Goal: Ask a question: Seek information or help from site administrators or community

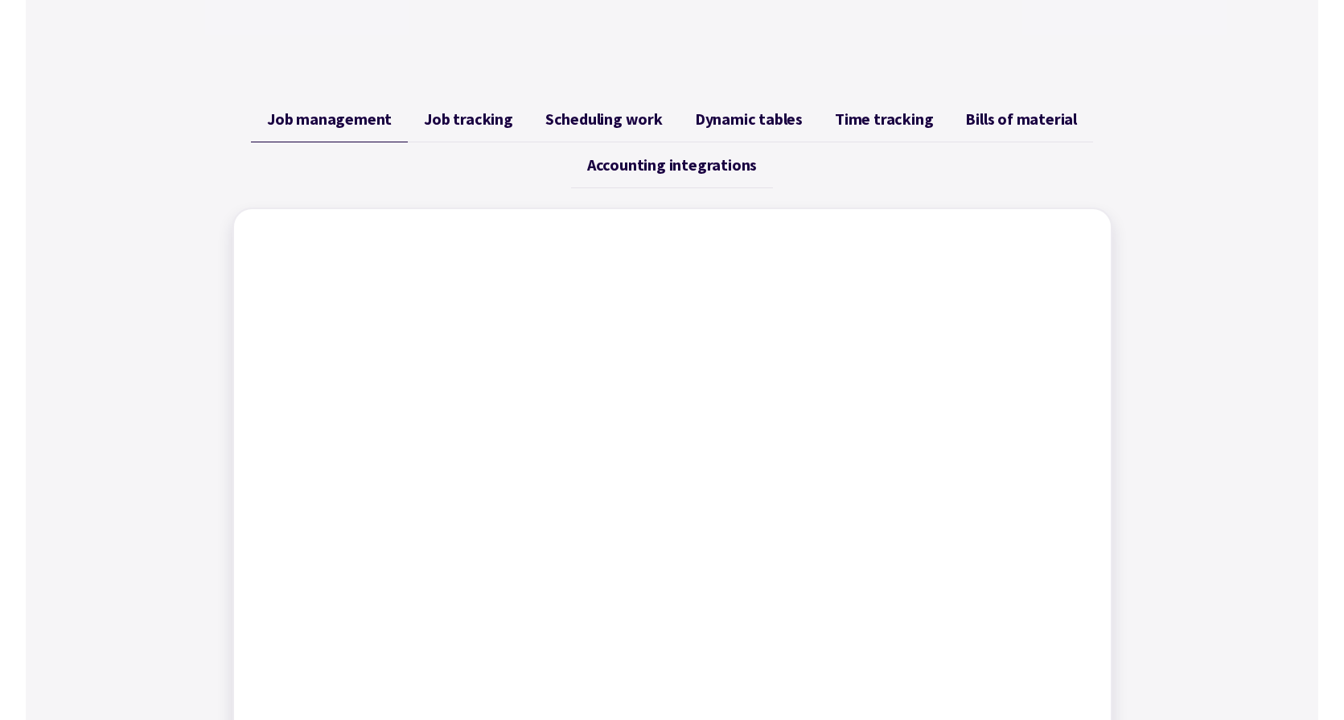
scroll to position [534, 0]
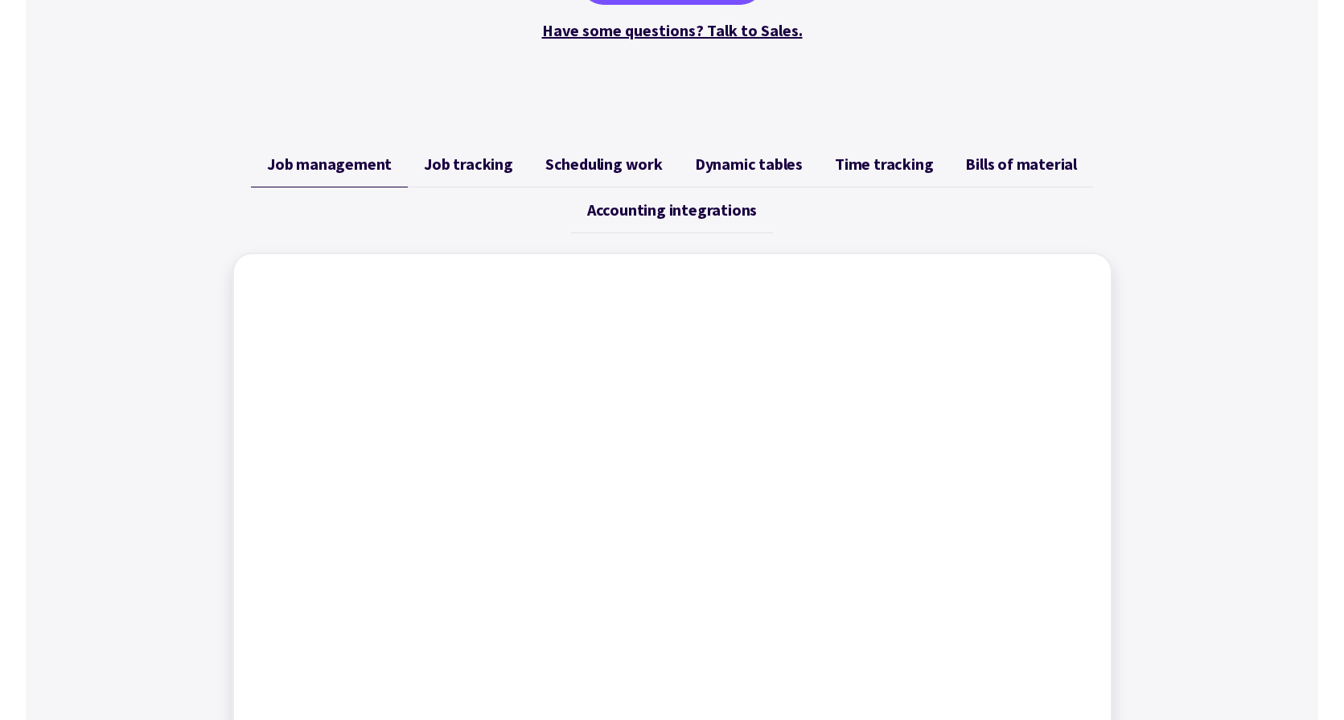
click at [475, 163] on span "Job tracking" at bounding box center [468, 163] width 89 height 19
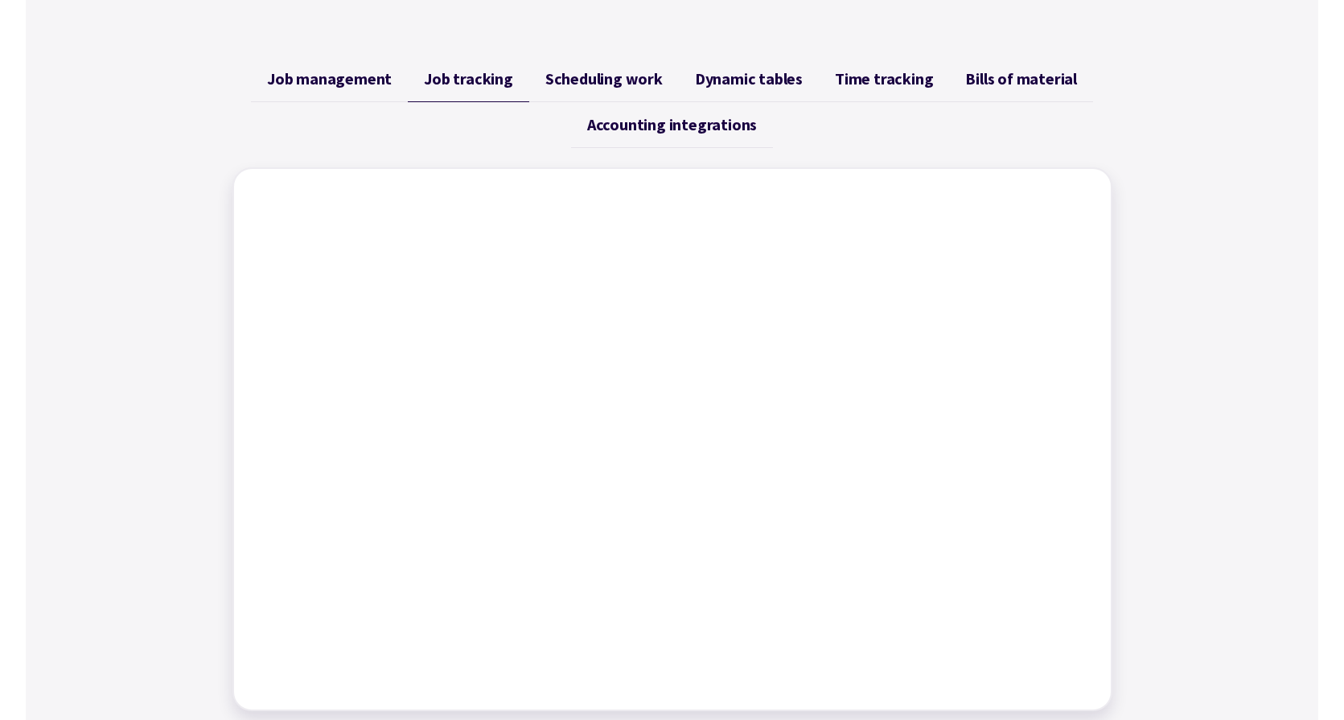
scroll to position [621, 0]
click at [639, 75] on span "Scheduling work" at bounding box center [603, 77] width 117 height 19
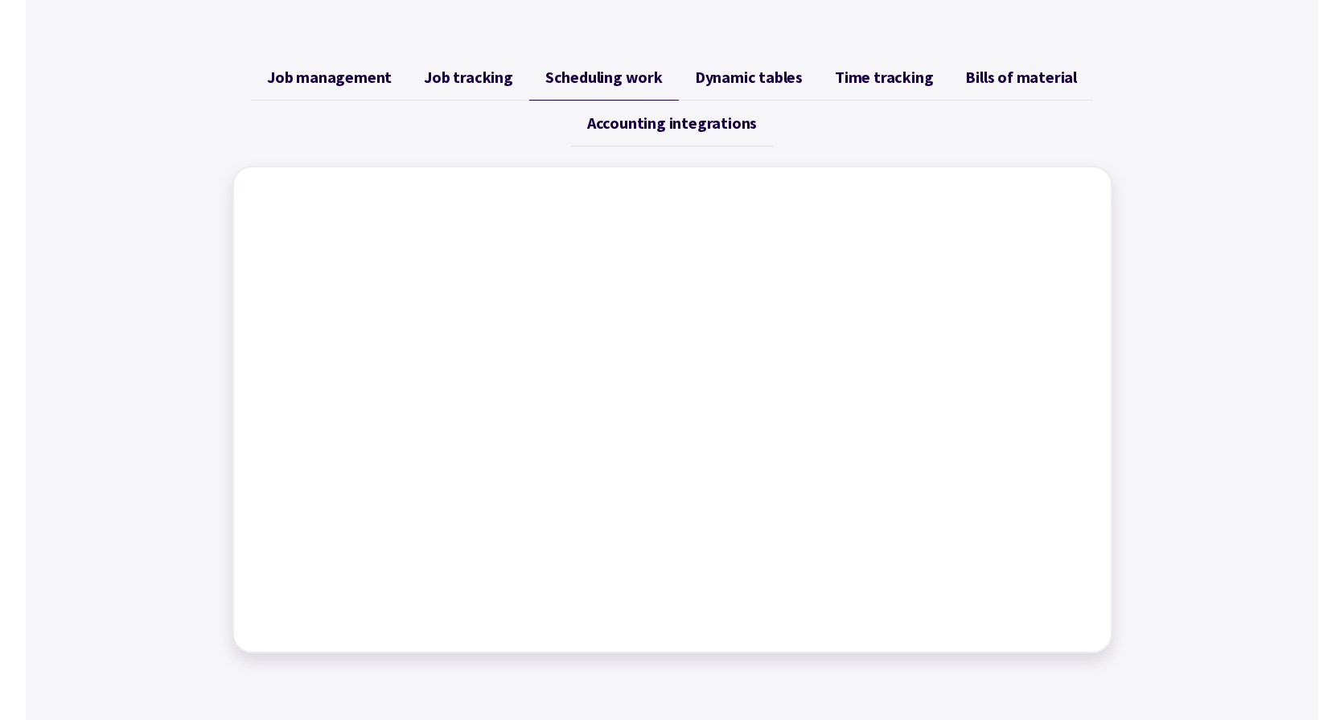
click at [759, 77] on span "Dynamic tables" at bounding box center [749, 77] width 108 height 19
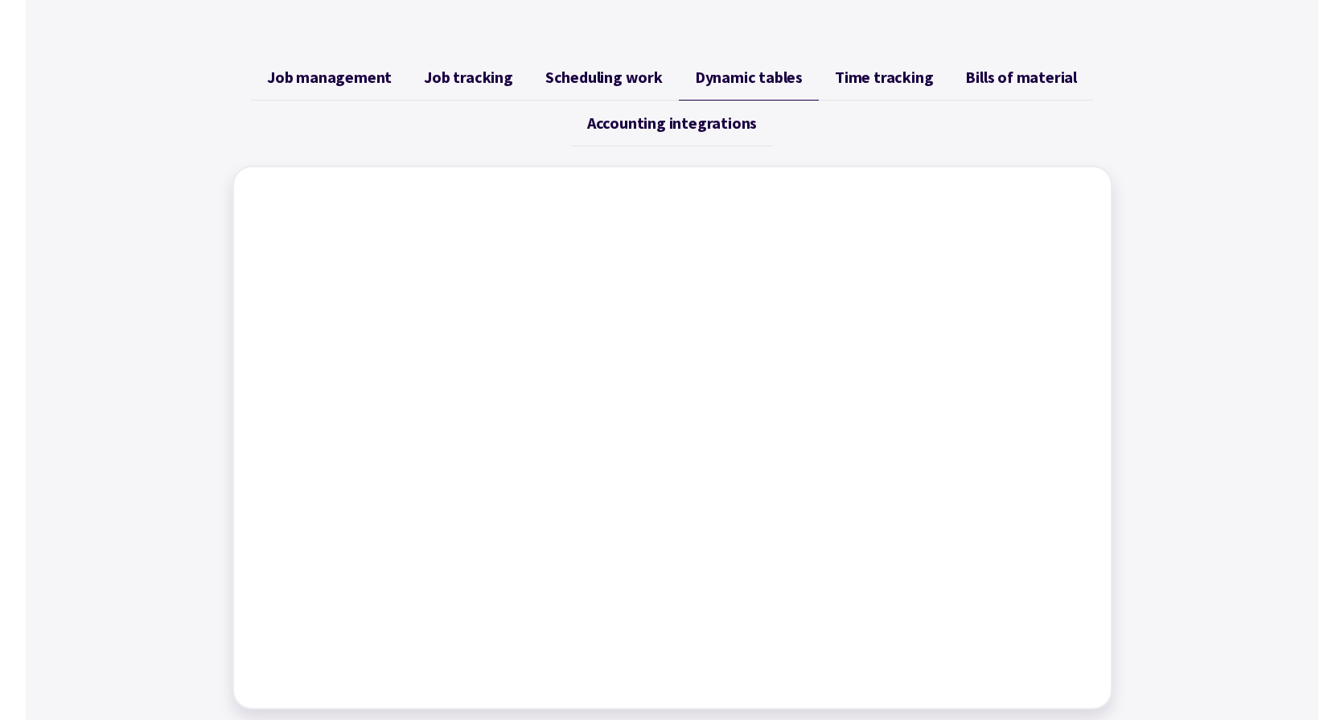
click at [895, 76] on span "Time tracking" at bounding box center [884, 77] width 98 height 19
click at [380, 81] on span "Job management" at bounding box center [329, 77] width 125 height 19
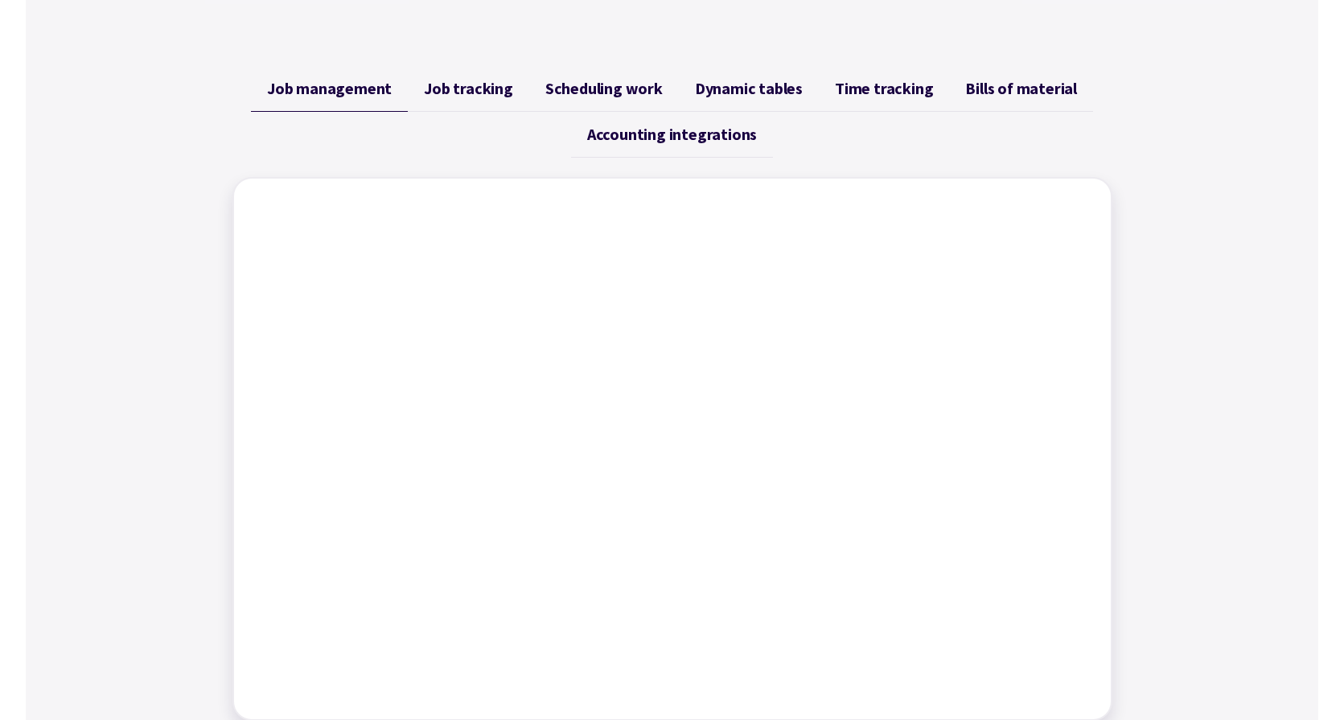
scroll to position [607, 0]
click at [479, 95] on span "Job tracking" at bounding box center [468, 91] width 89 height 19
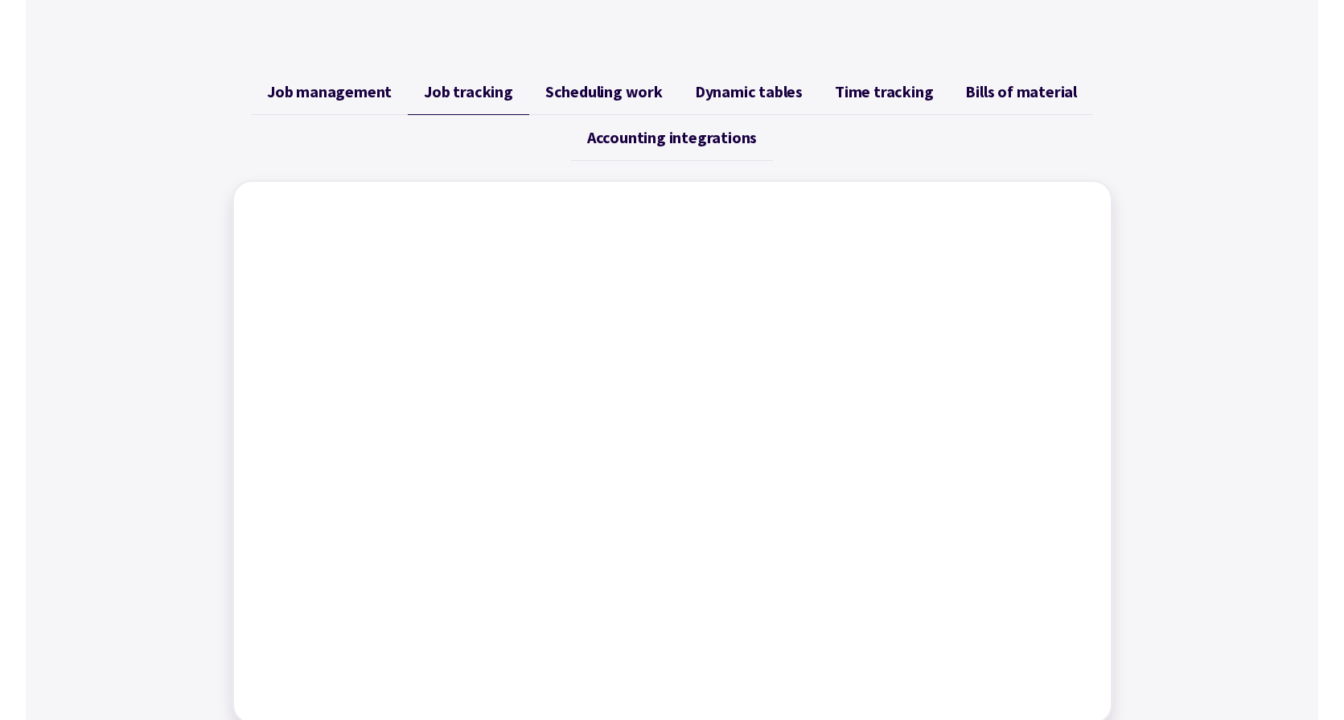
click at [623, 87] on span "Scheduling work" at bounding box center [603, 91] width 117 height 19
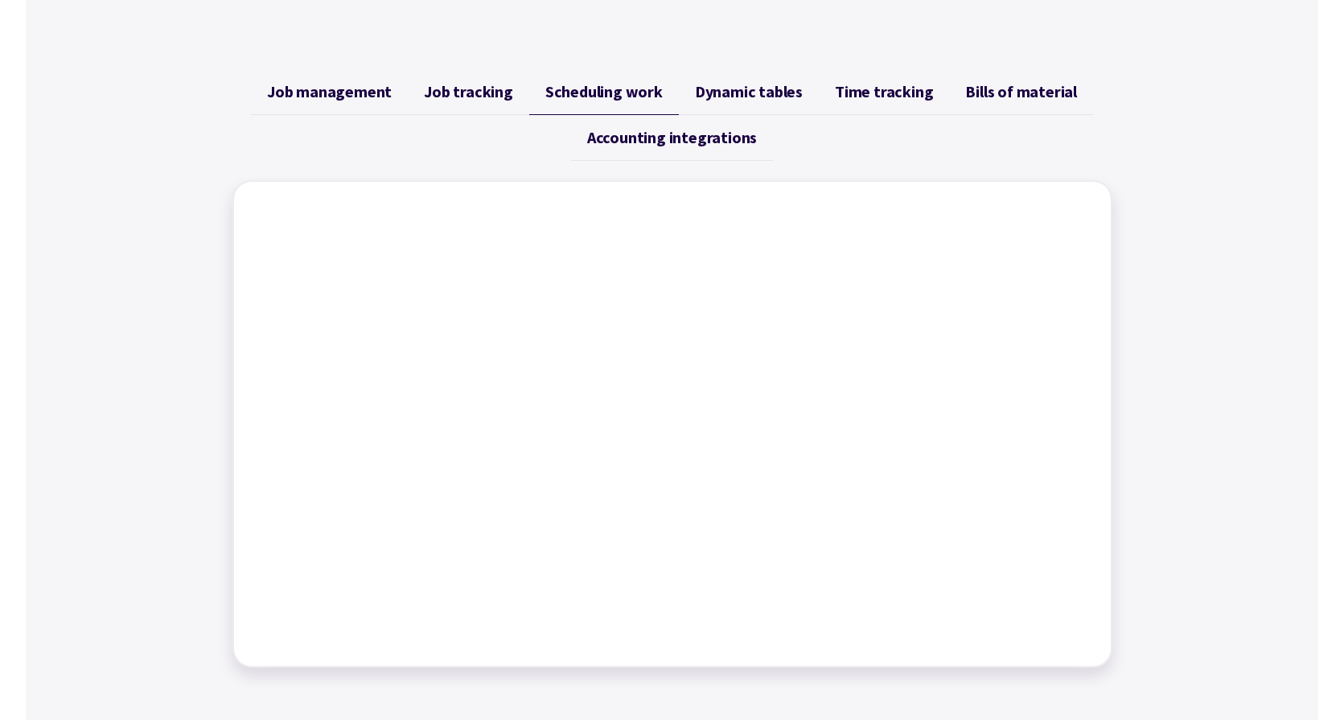
click at [764, 93] on span "Dynamic tables" at bounding box center [749, 91] width 108 height 19
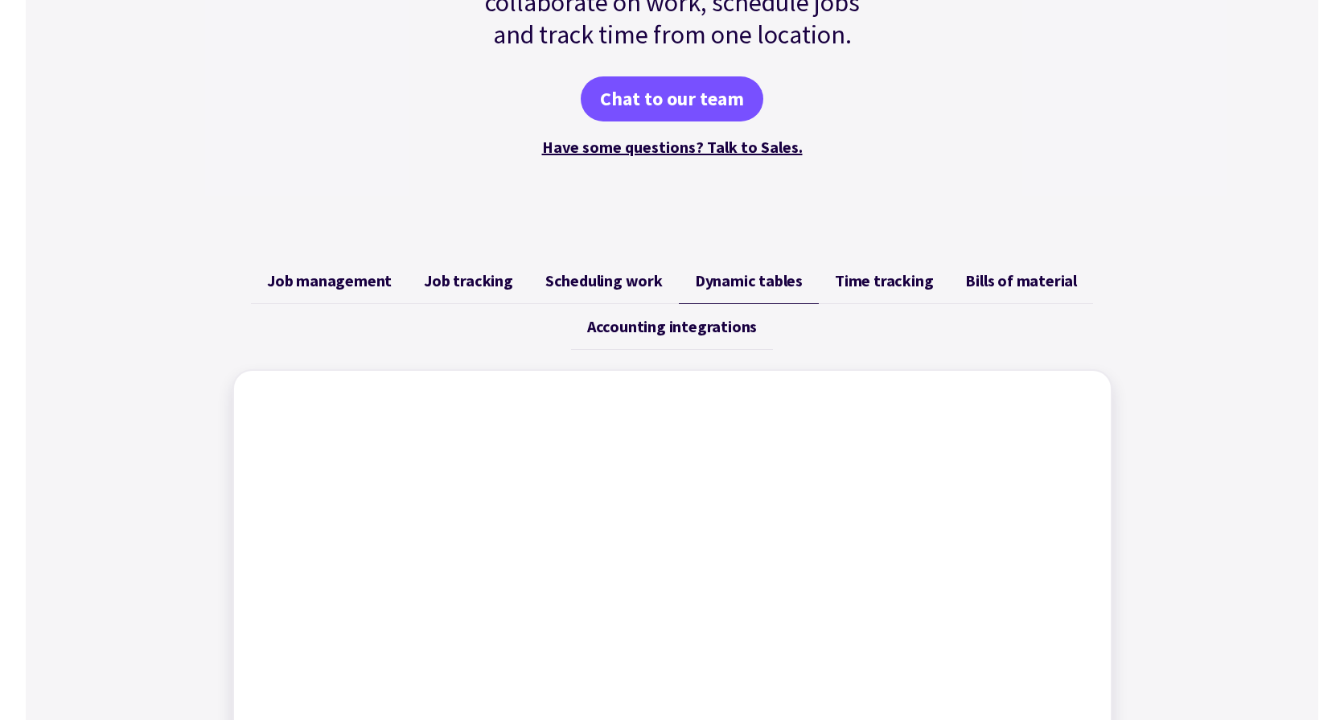
scroll to position [397, 0]
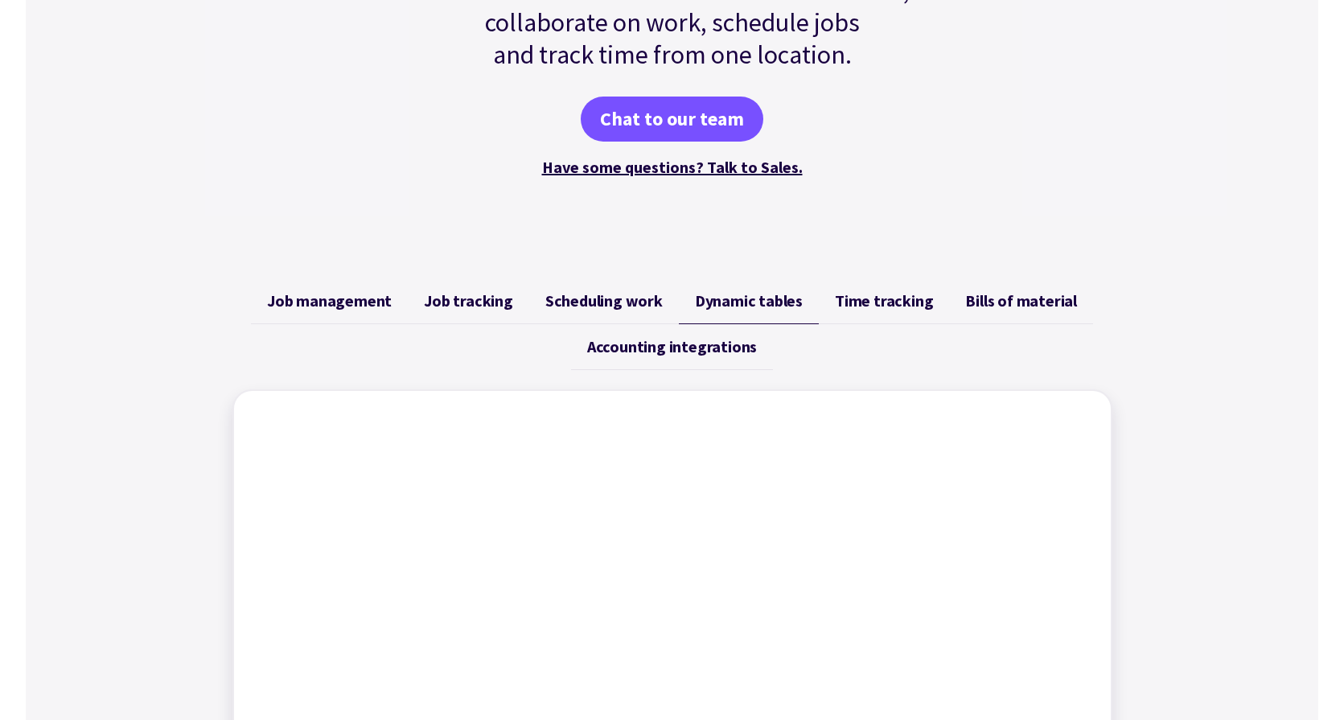
click at [874, 305] on span "Time tracking" at bounding box center [884, 300] width 98 height 19
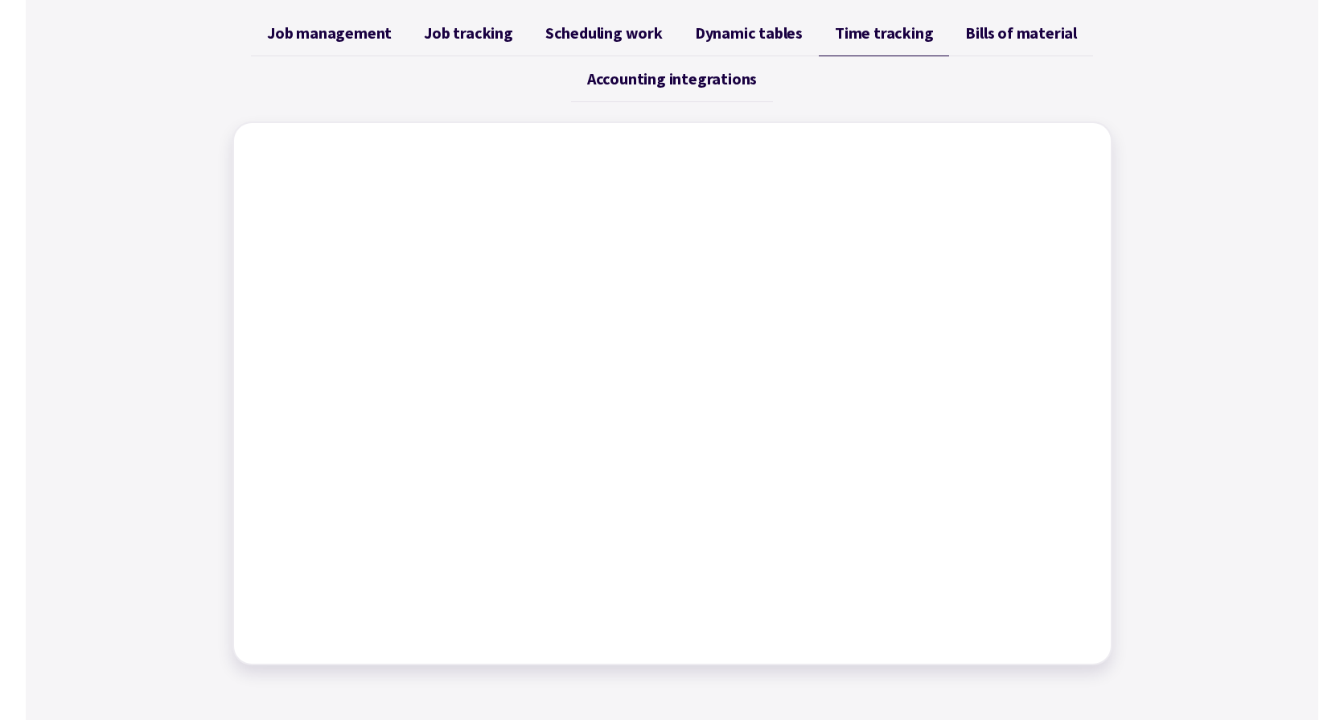
scroll to position [664, 0]
click at [993, 41] on span "Bills of material" at bounding box center [1021, 34] width 112 height 19
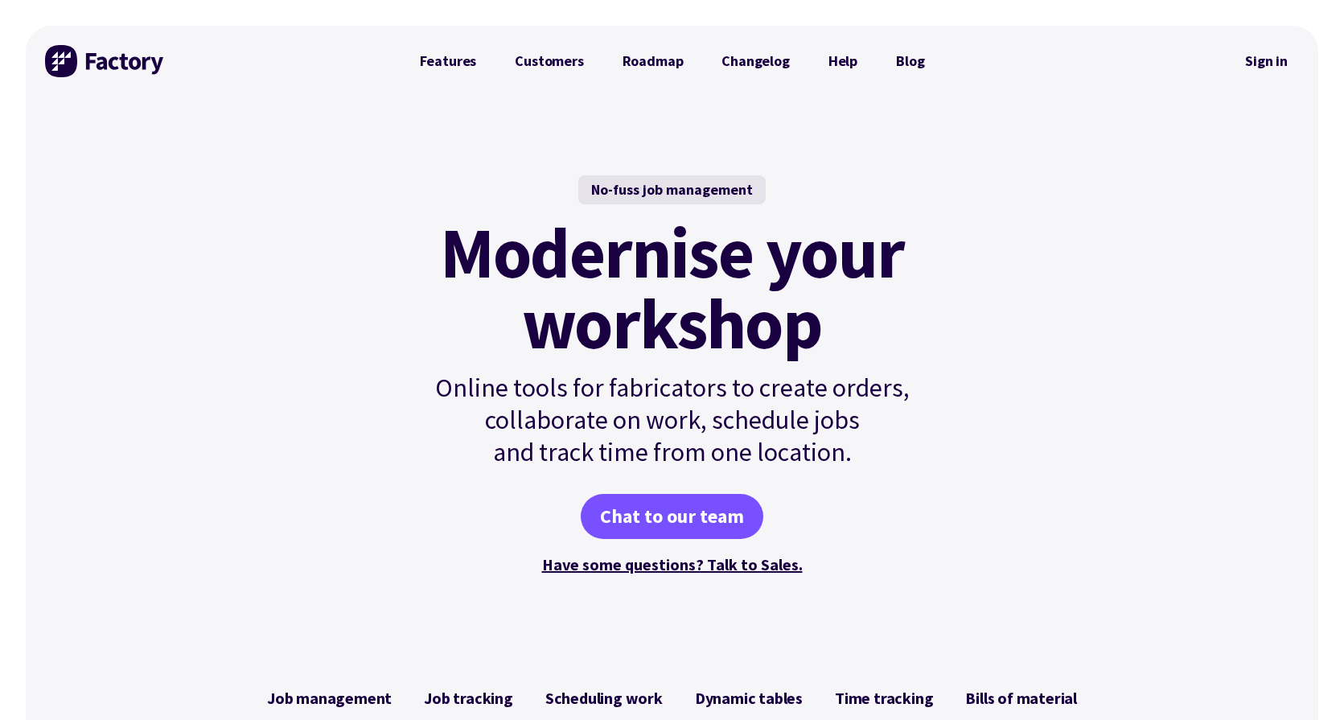
scroll to position [0, 0]
click at [450, 51] on link "Features" at bounding box center [449, 61] width 96 height 32
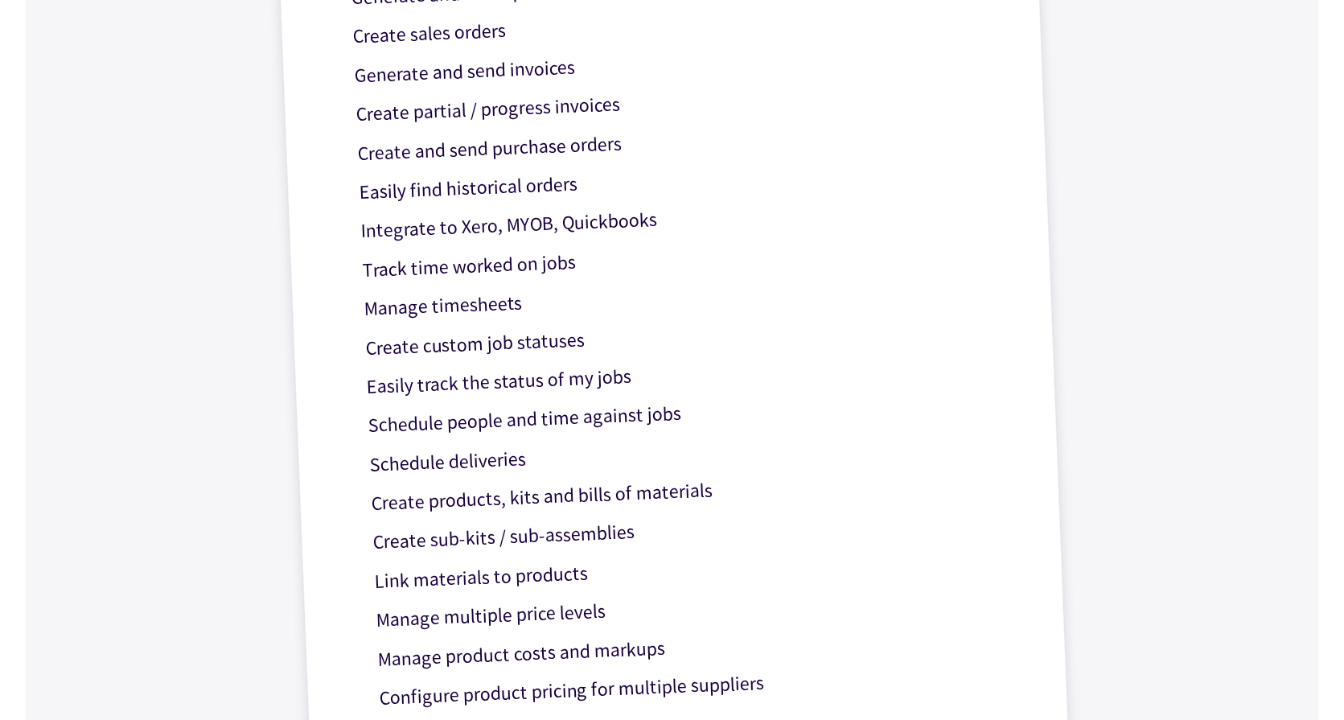
scroll to position [619, 0]
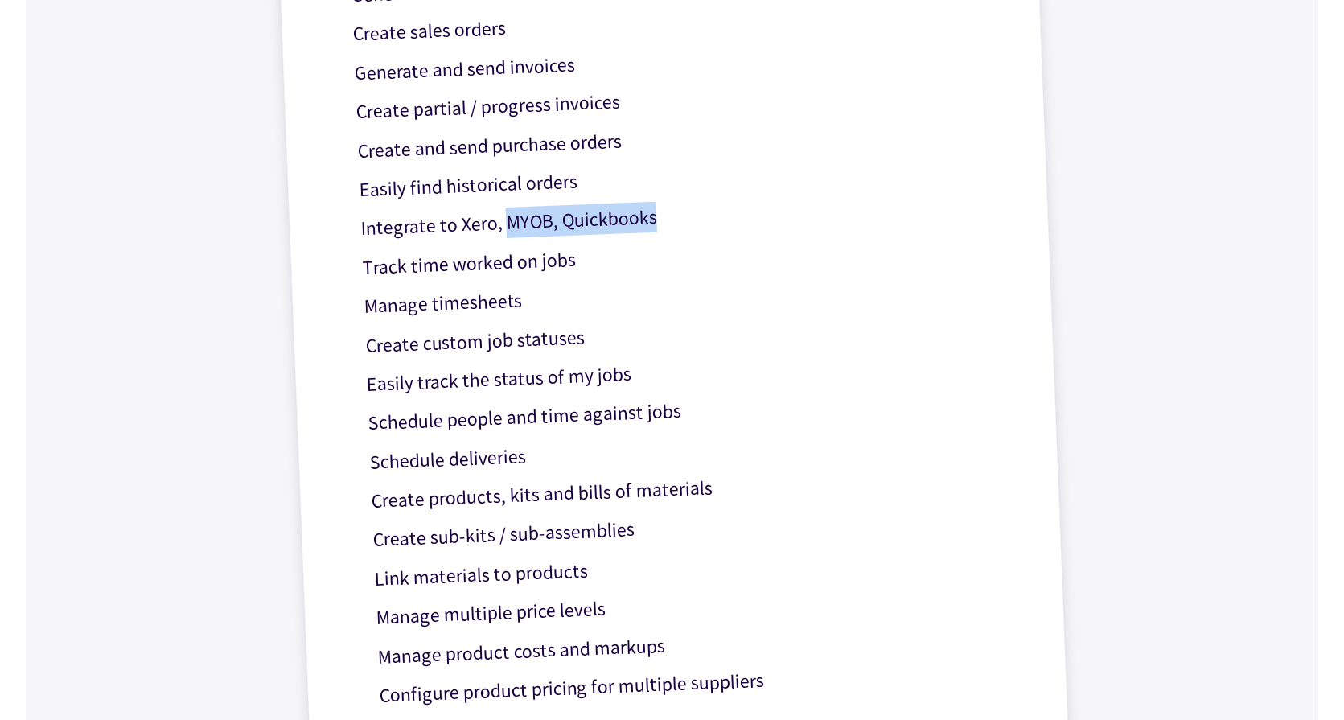
drag, startPoint x: 504, startPoint y: 220, endPoint x: 672, endPoint y: 219, distance: 167.3
click at [672, 220] on p "Integrate to Xero, MYOB, Quickbooks" at bounding box center [681, 216] width 643 height 56
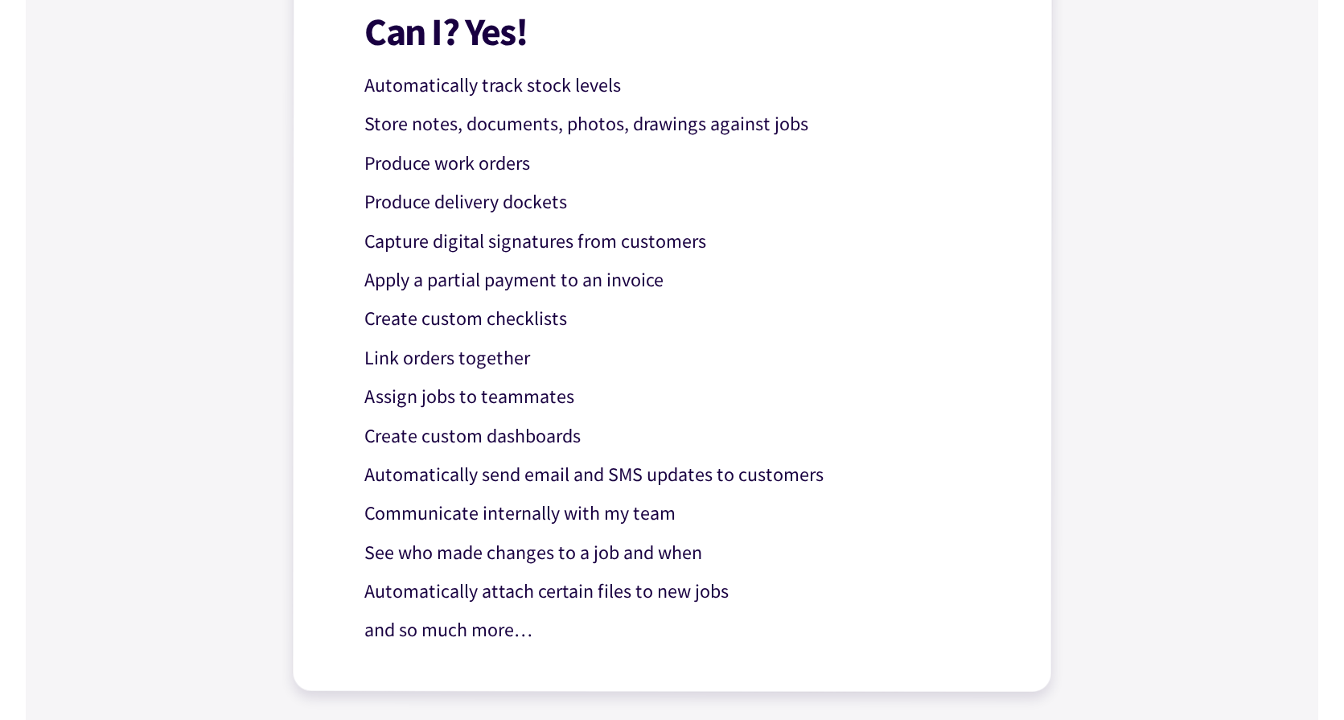
scroll to position [1417, 0]
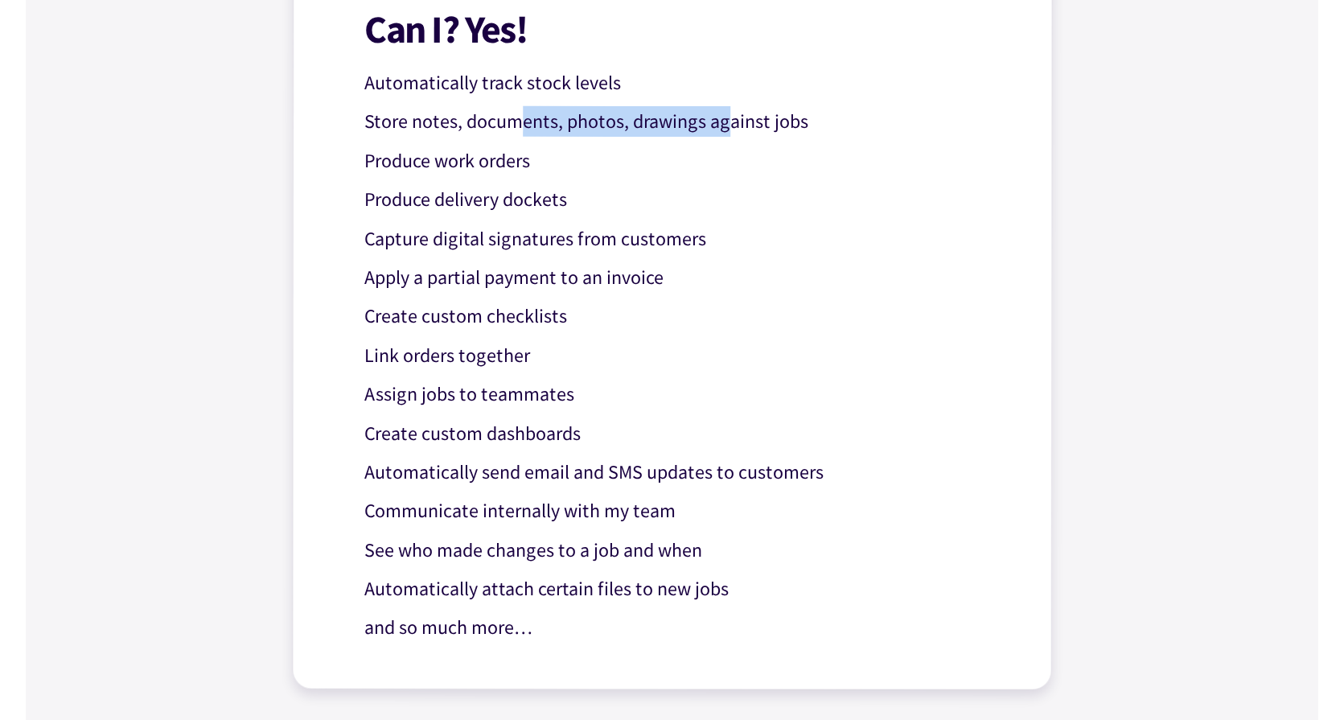
drag, startPoint x: 517, startPoint y: 114, endPoint x: 724, endPoint y: 108, distance: 206.8
click at [725, 109] on p "Store notes, documents, photos, drawings against jobs" at bounding box center [685, 121] width 642 height 31
drag, startPoint x: 792, startPoint y: 121, endPoint x: 629, endPoint y: 121, distance: 163.3
click at [629, 121] on p "Store notes, documents, photos, drawings against jobs" at bounding box center [685, 121] width 642 height 31
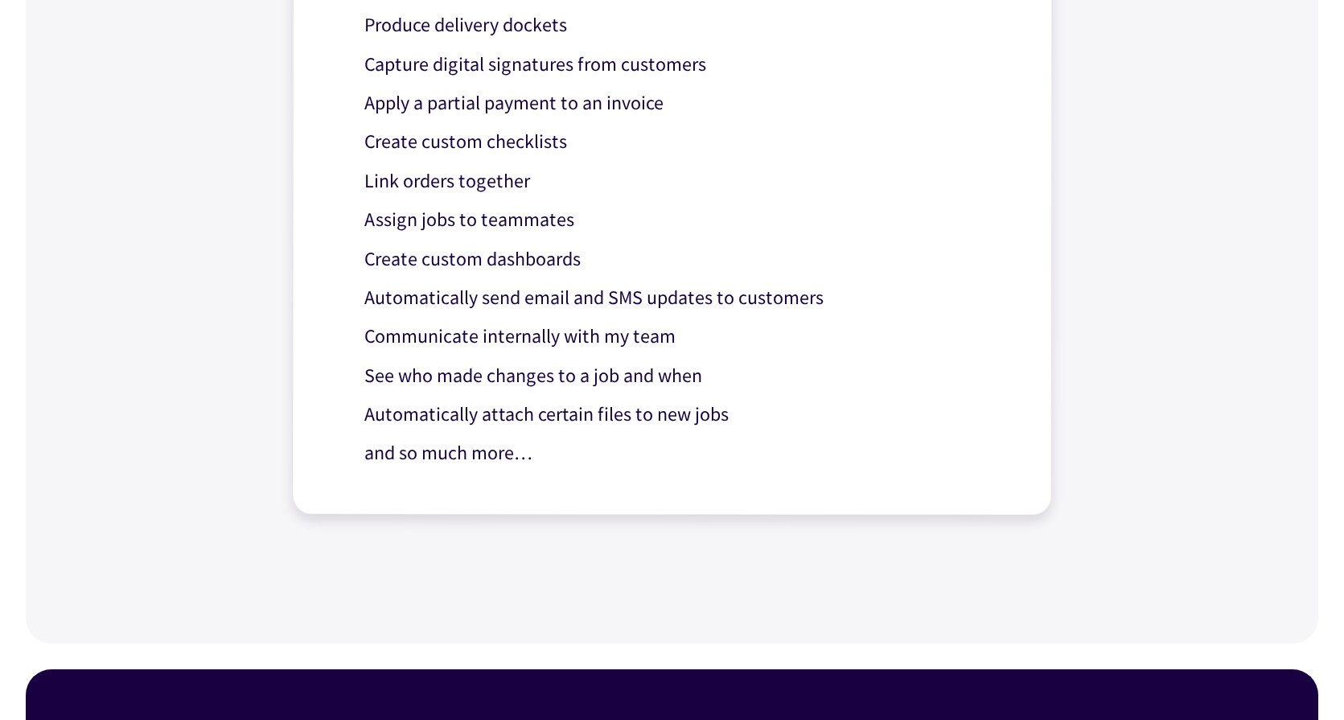
scroll to position [1599, 0]
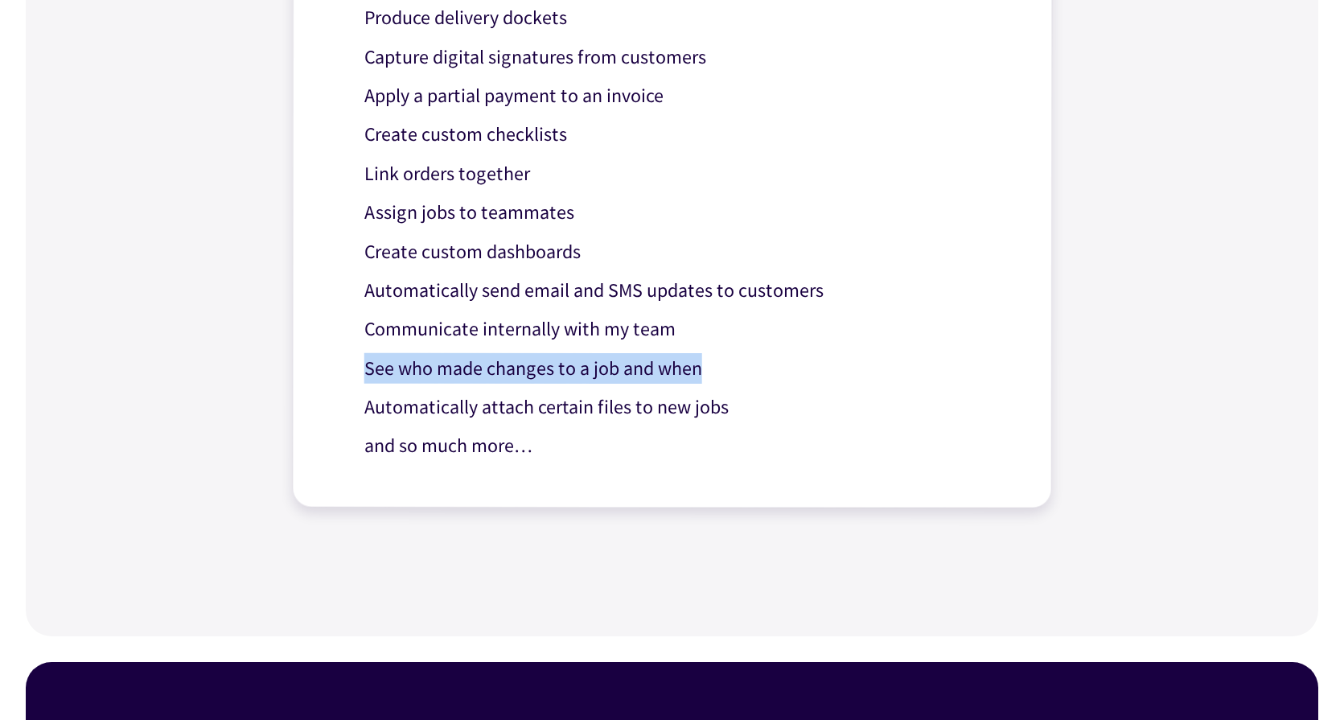
drag, startPoint x: 366, startPoint y: 359, endPoint x: 716, endPoint y: 363, distance: 349.9
click at [716, 363] on p "See who made changes to a job and when" at bounding box center [685, 368] width 642 height 31
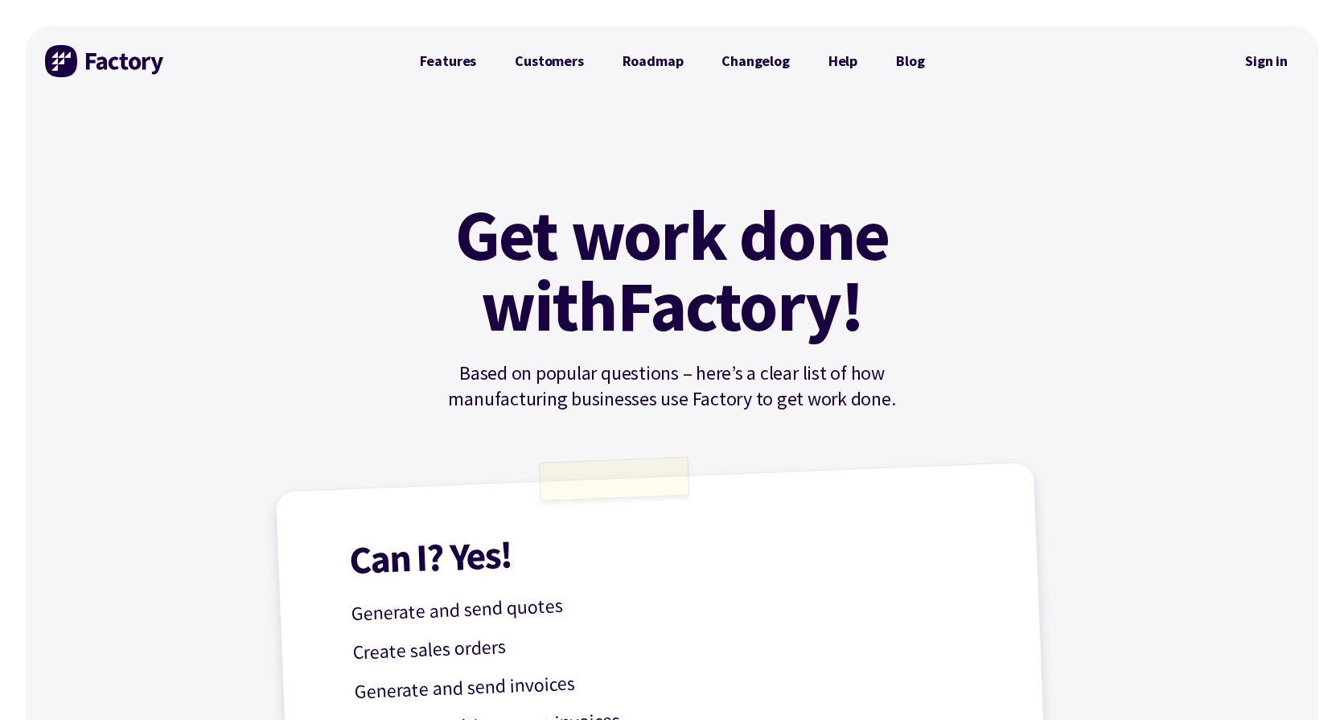
scroll to position [0, 0]
click at [578, 63] on link "Customers" at bounding box center [548, 61] width 107 height 32
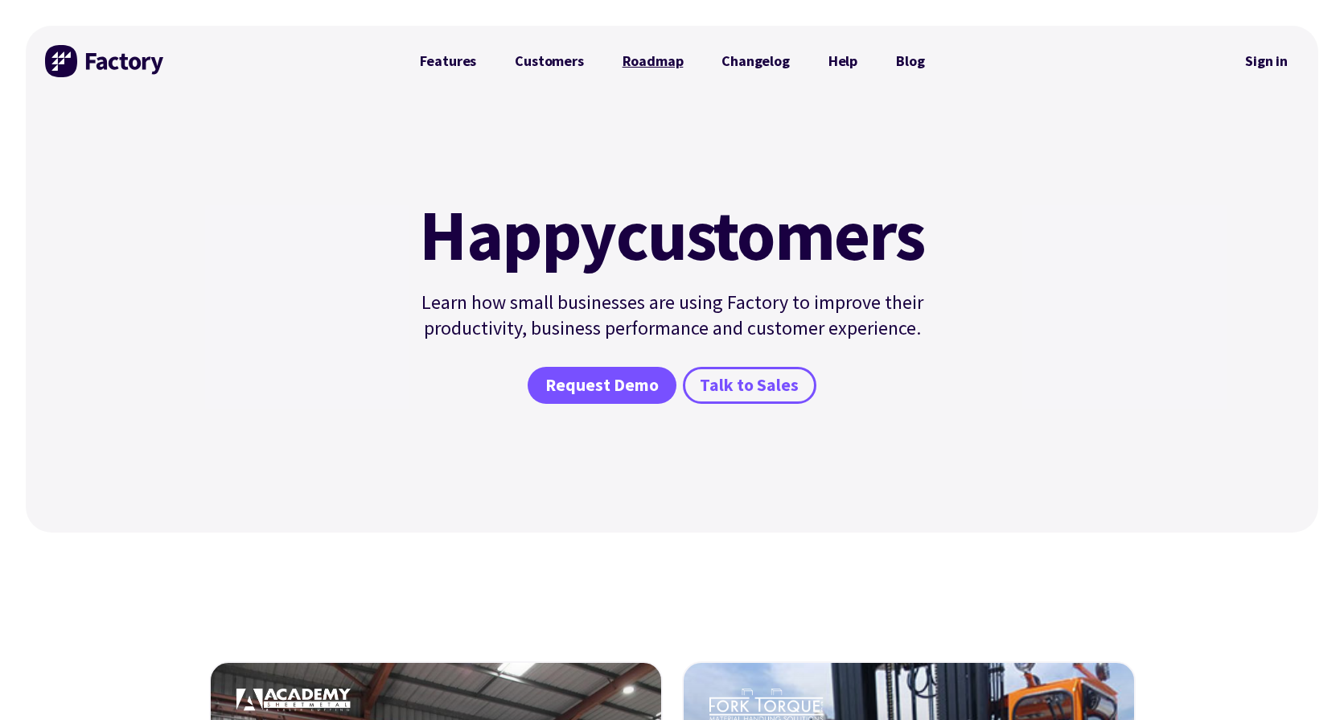
click at [666, 60] on link "Roadmap" at bounding box center [653, 61] width 100 height 32
click at [750, 60] on link "Changelog" at bounding box center [755, 61] width 106 height 32
click at [65, 52] on img at bounding box center [105, 61] width 121 height 32
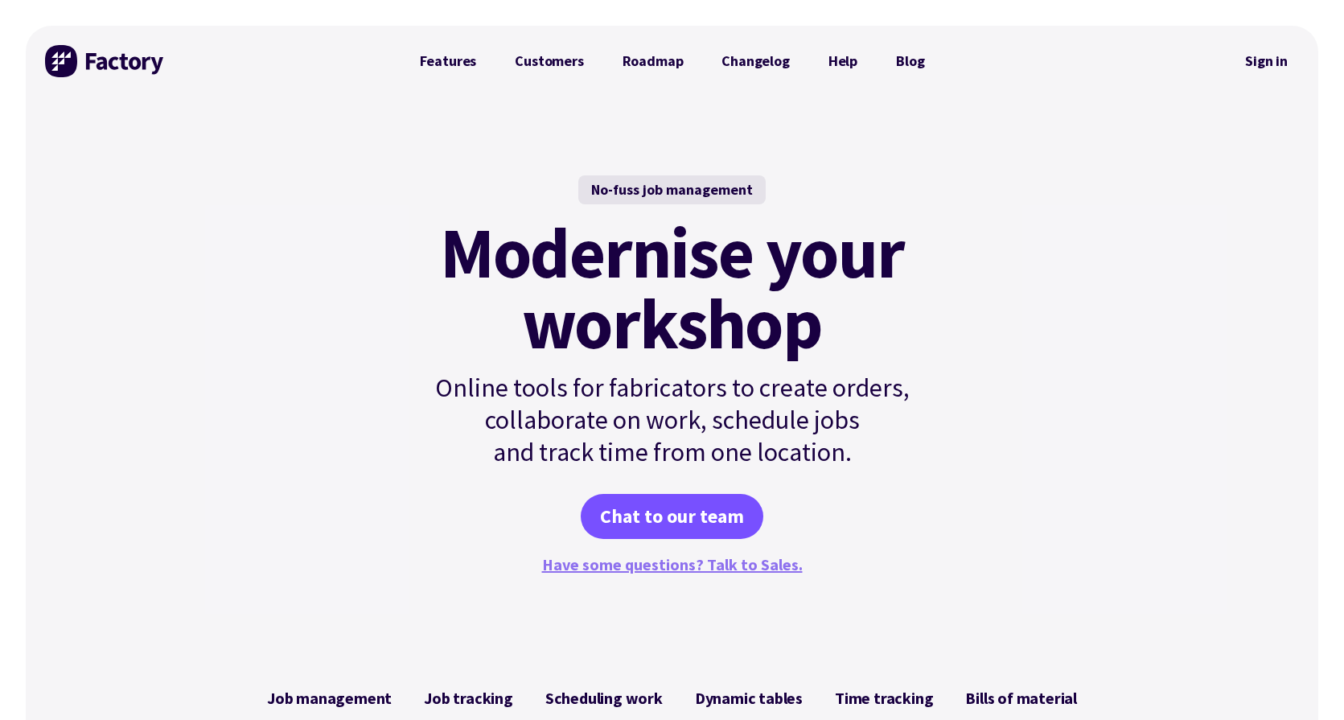
click at [741, 561] on link "Have some questions? Talk to Sales." at bounding box center [672, 564] width 261 height 20
click at [703, 558] on link "Have some questions? Talk to Sales." at bounding box center [672, 564] width 261 height 20
click at [1076, 49] on div at bounding box center [1089, 61] width 290 height 71
click at [650, 564] on link "Have some questions? Talk to Sales." at bounding box center [672, 564] width 261 height 20
click at [651, 565] on link "Have some questions? Talk to Sales." at bounding box center [672, 564] width 261 height 20
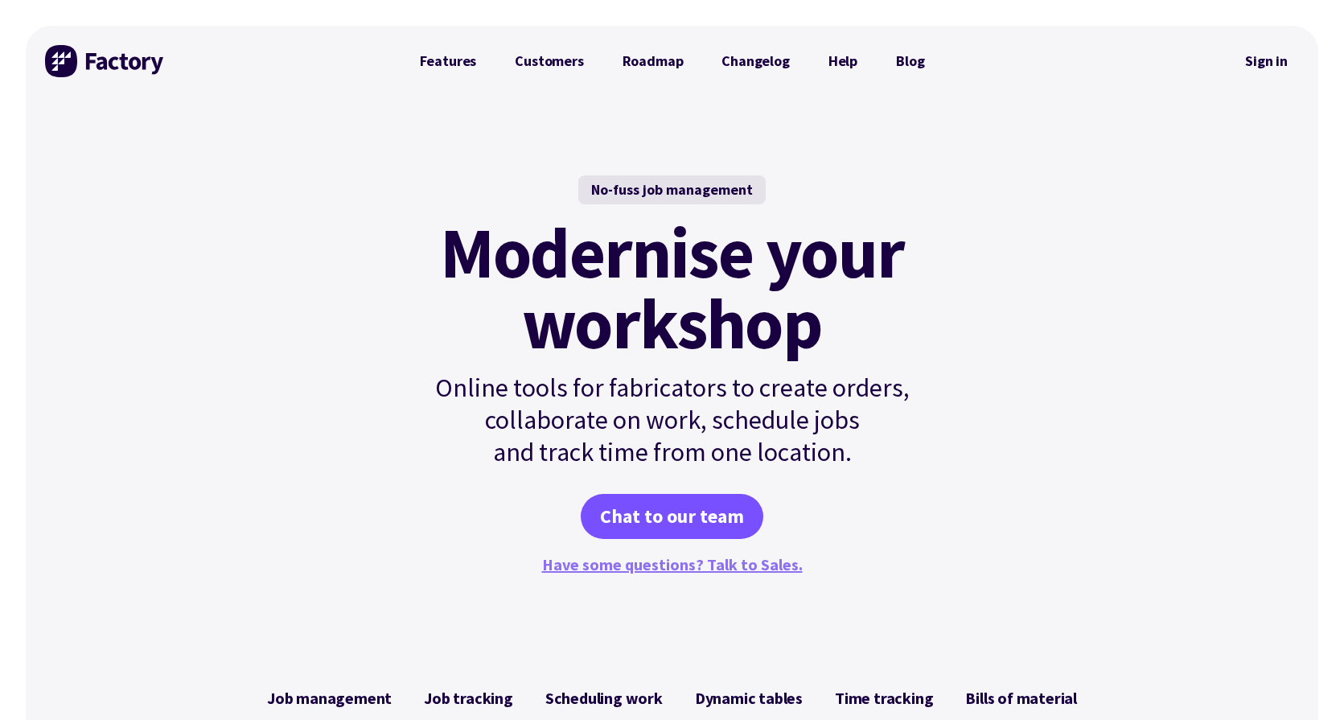
click at [659, 566] on link "Have some questions? Talk to Sales." at bounding box center [672, 564] width 261 height 20
click at [708, 562] on link "Have some questions? Talk to Sales." at bounding box center [672, 564] width 261 height 20
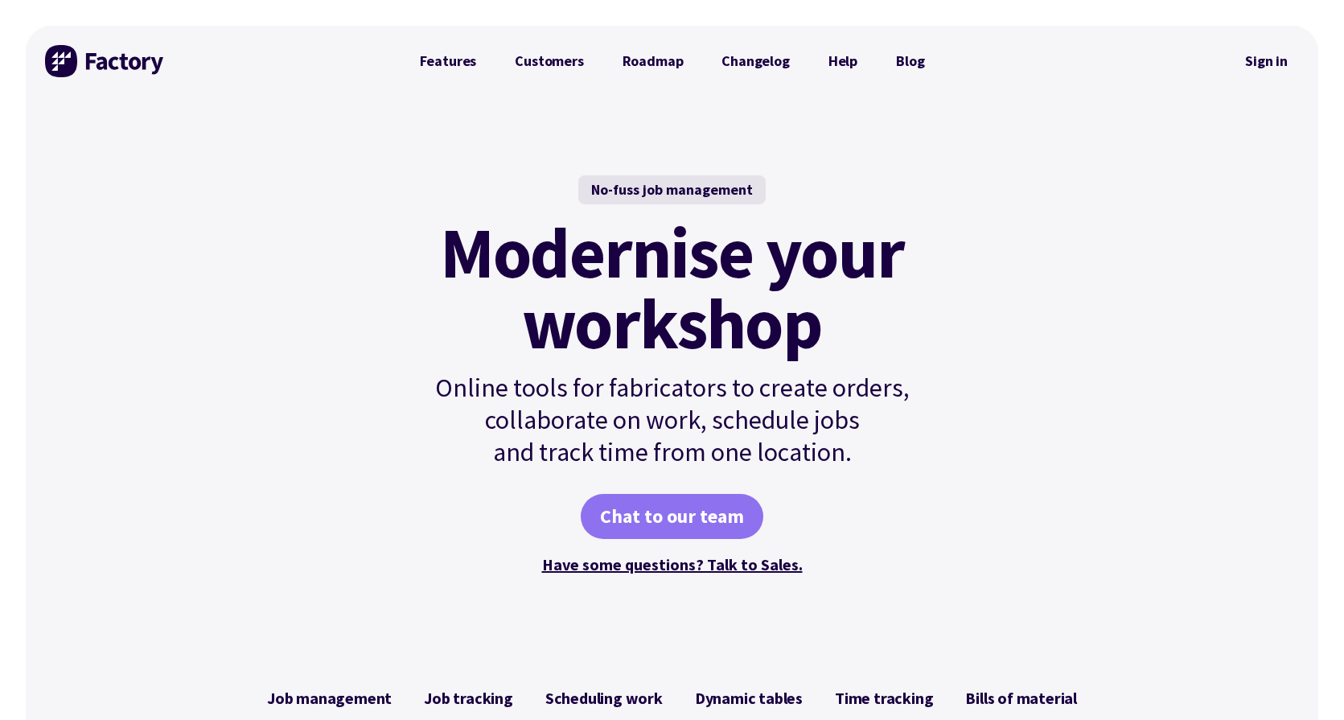
click at [673, 512] on link "Chat to our team" at bounding box center [672, 516] width 183 height 45
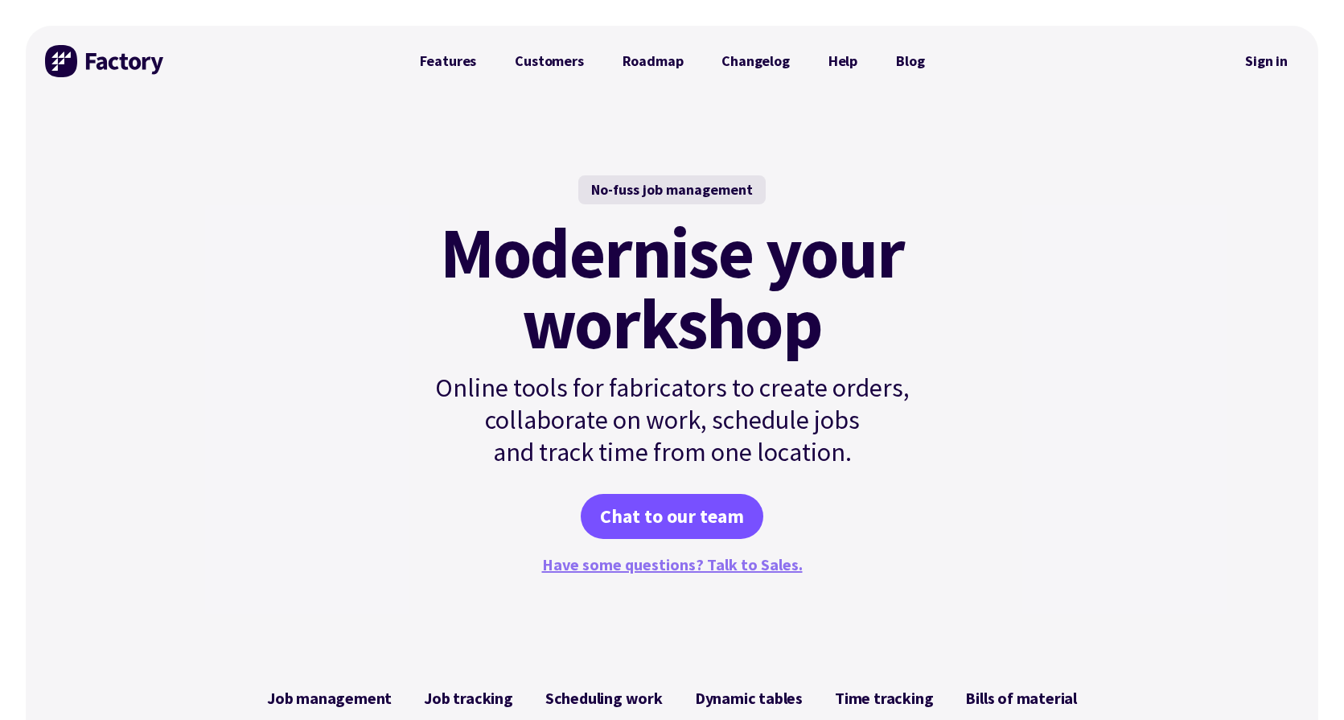
click at [666, 557] on link "Have some questions? Talk to Sales." at bounding box center [672, 564] width 261 height 20
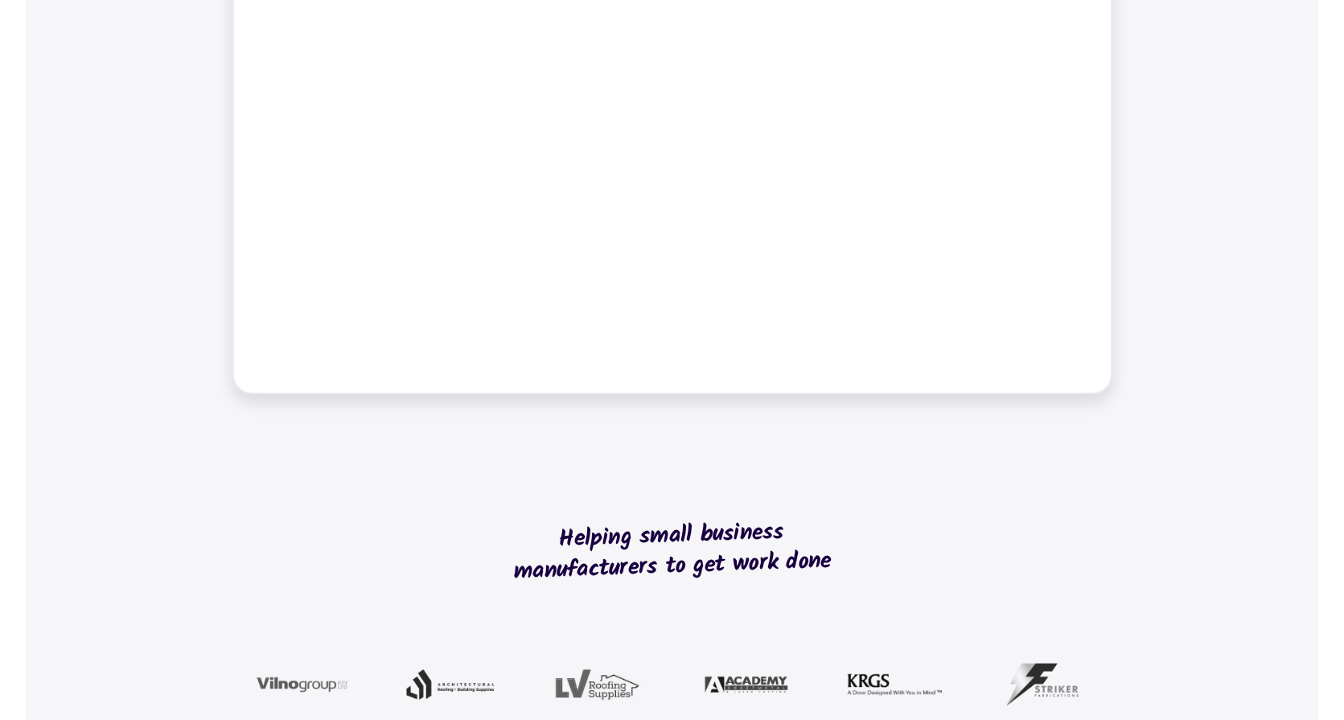
scroll to position [949, 0]
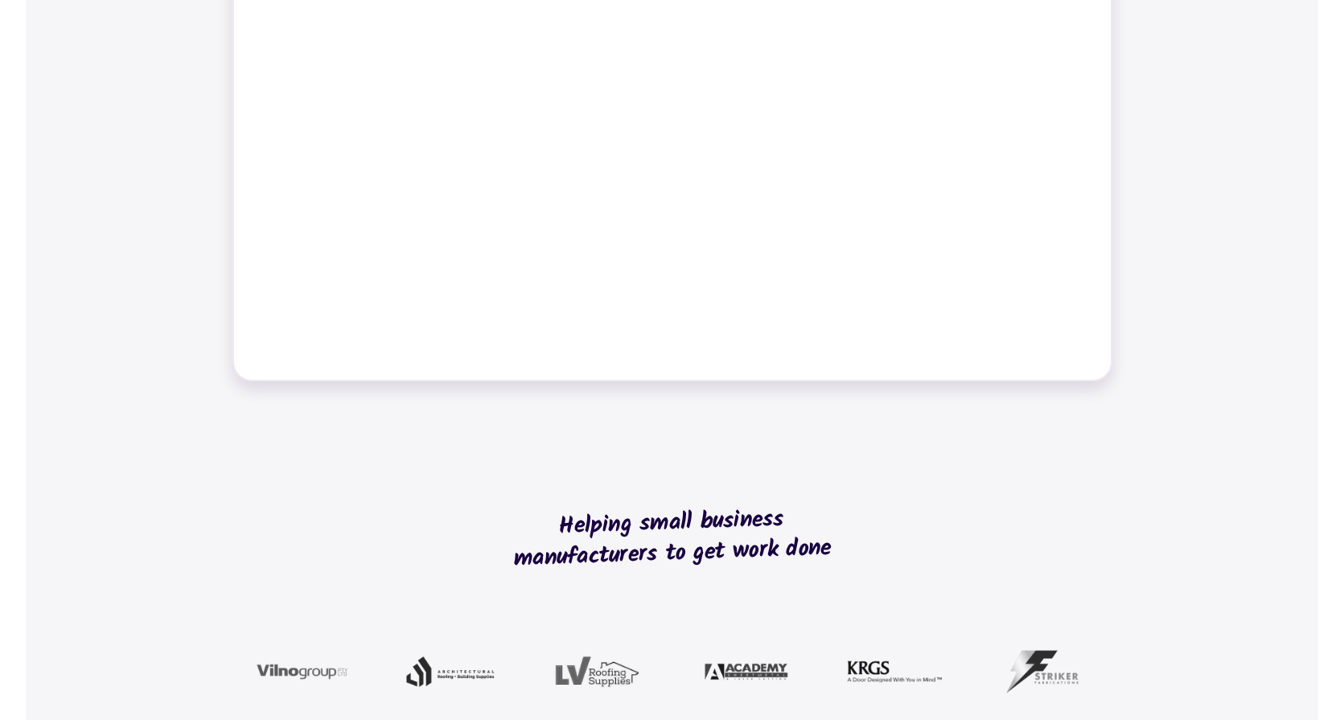
click at [853, 571] on h2 "Helping small business manufacturers to get work done" at bounding box center [672, 539] width 360 height 186
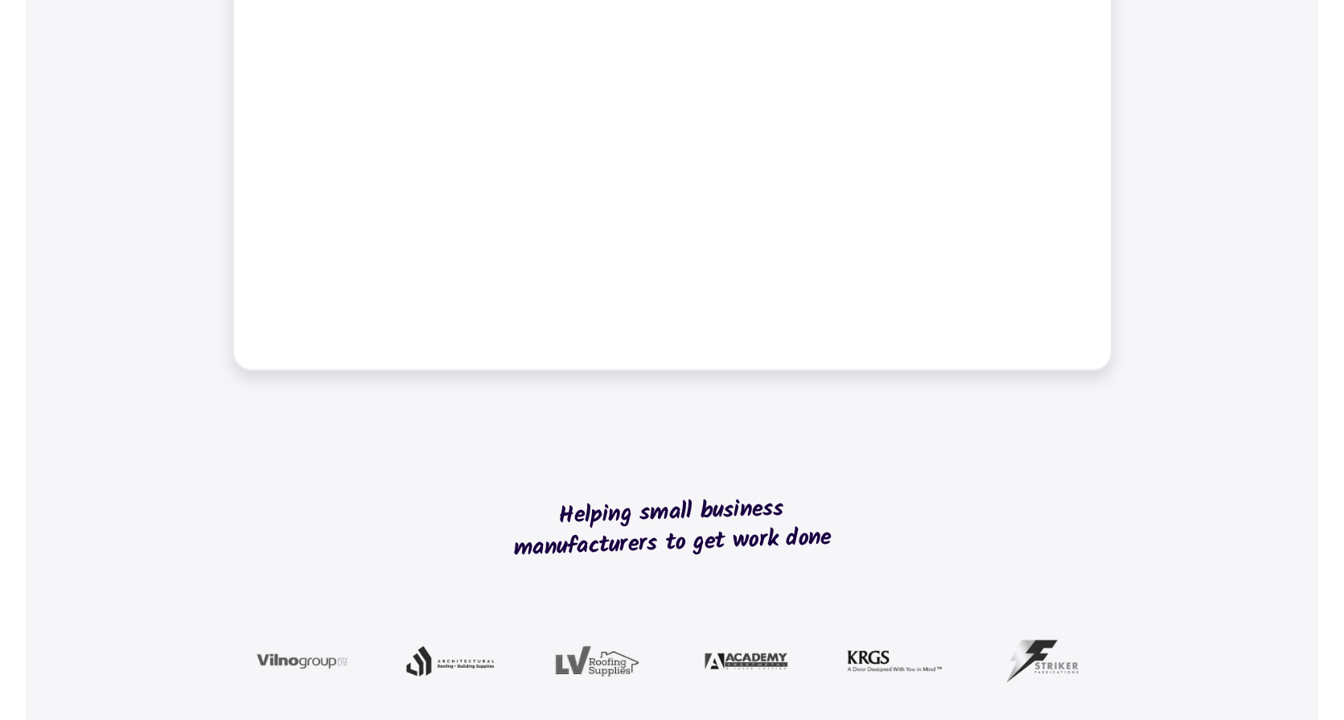
scroll to position [907, 0]
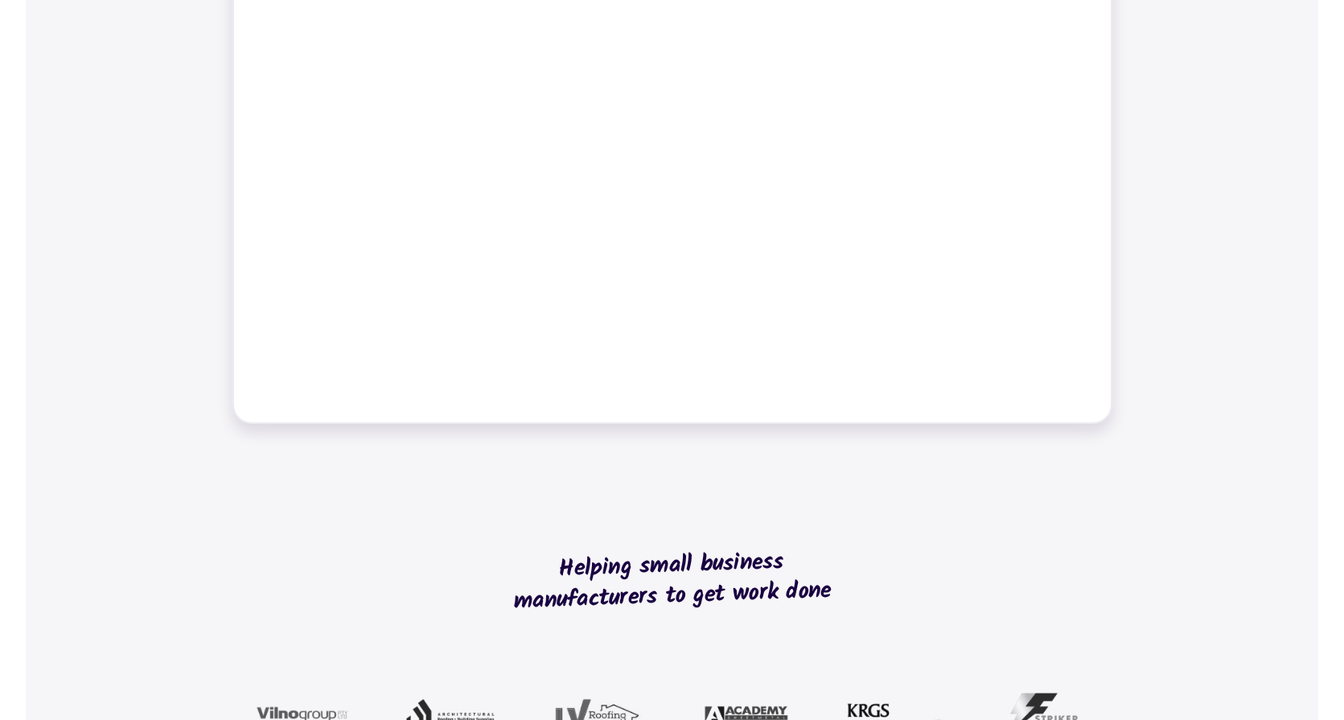
click at [1178, 34] on div "Job management Job tracking Scheduling work Dynamic tables Time tracking Bills …" at bounding box center [672, 96] width 1293 height 693
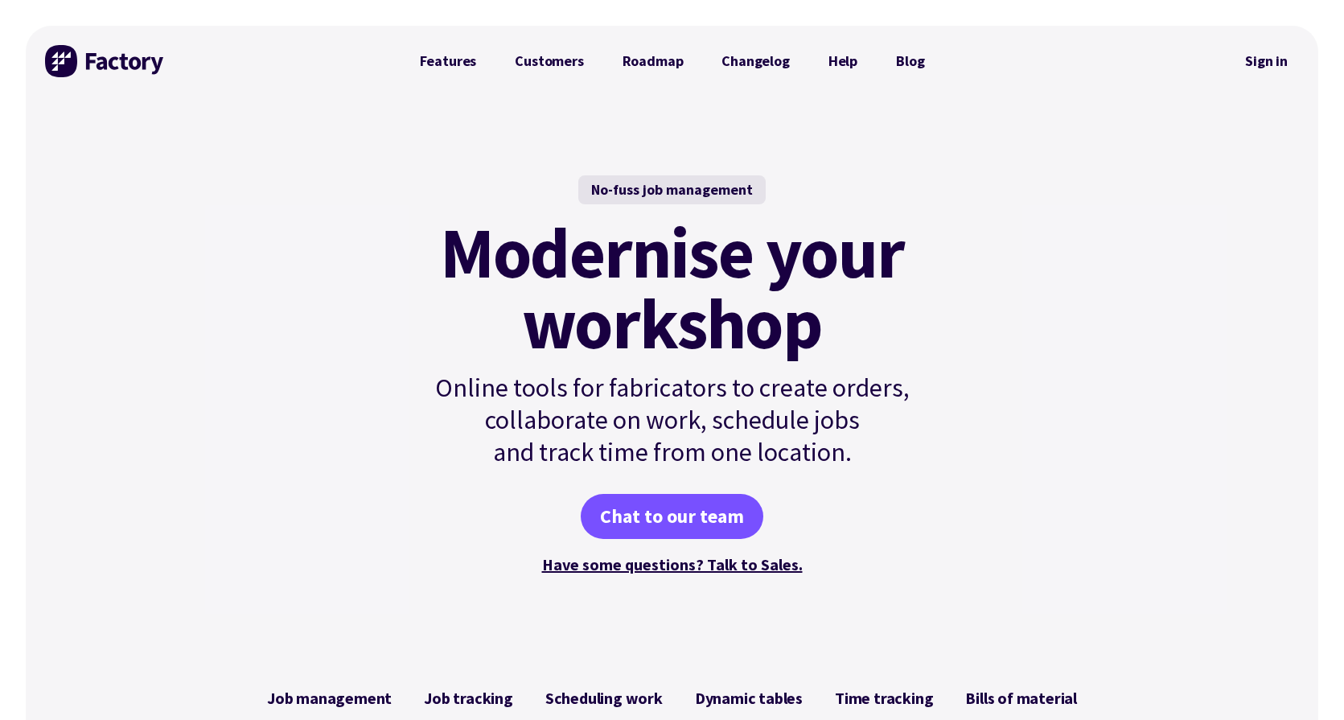
scroll to position [0, 0]
